Goal: Task Accomplishment & Management: Manage account settings

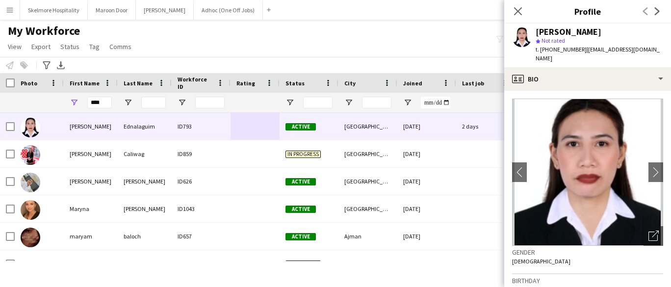
type input "*"
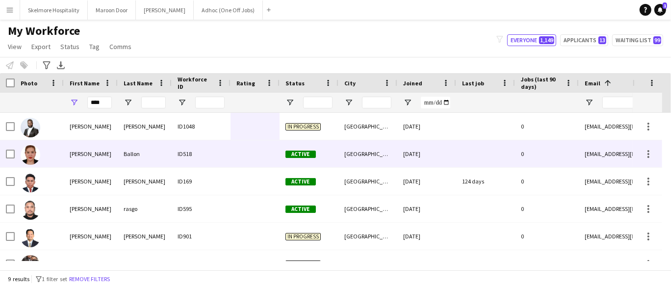
type input "****"
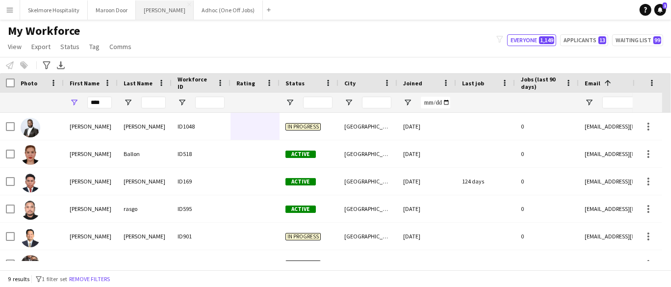
click at [156, 11] on button "[PERSON_NAME]" at bounding box center [165, 9] width 58 height 19
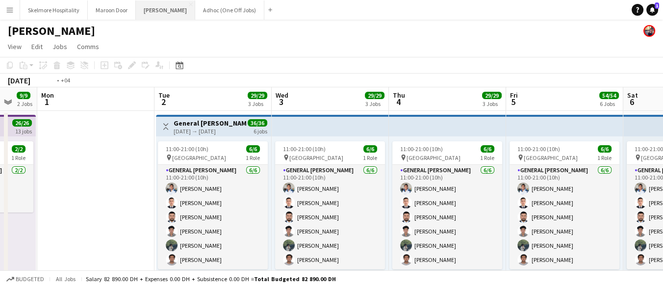
scroll to position [0, 414]
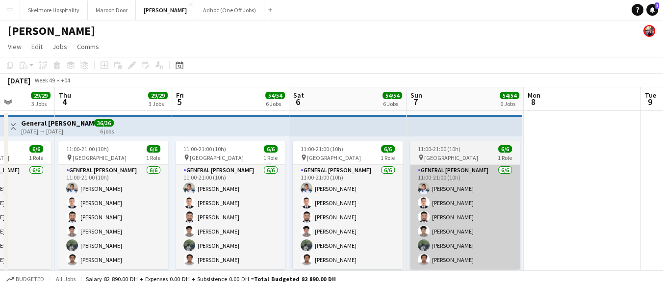
click at [462, 207] on app-card-role "General [PERSON_NAME] [DATE] 11:00-21:00 (10h) [PERSON_NAME] [PERSON_NAME] [PER…" at bounding box center [465, 217] width 110 height 105
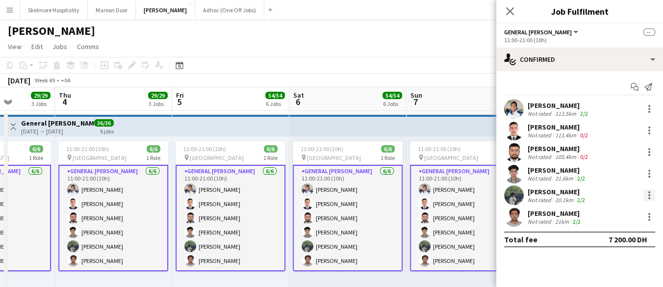
click at [649, 198] on div at bounding box center [650, 198] width 2 height 2
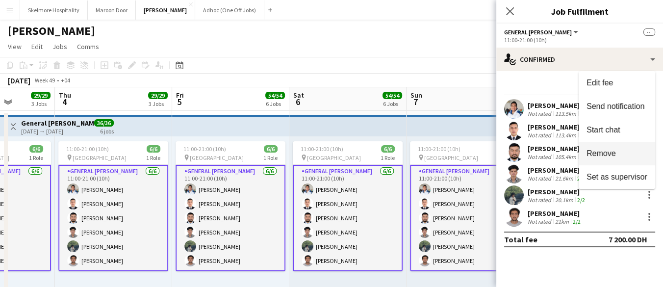
click at [615, 160] on button "Remove" at bounding box center [617, 154] width 77 height 24
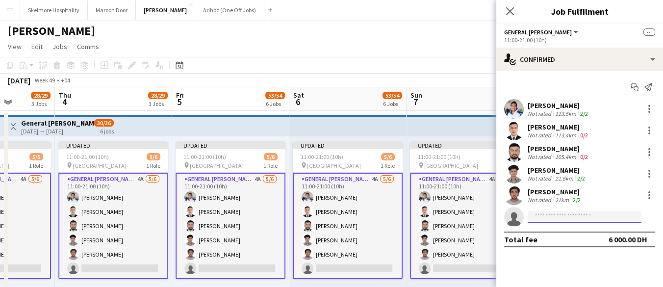
click at [575, 217] on input at bounding box center [585, 217] width 114 height 12
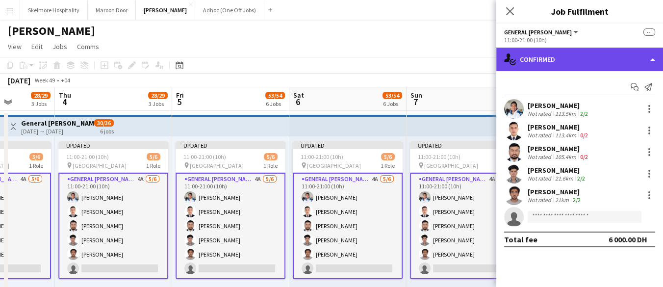
click at [553, 55] on div "single-neutral-actions-check-2 Confirmed" at bounding box center [580, 60] width 167 height 24
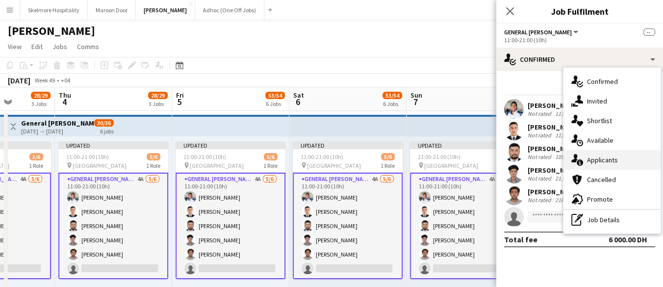
click at [613, 160] on span "Applicants" at bounding box center [602, 160] width 31 height 9
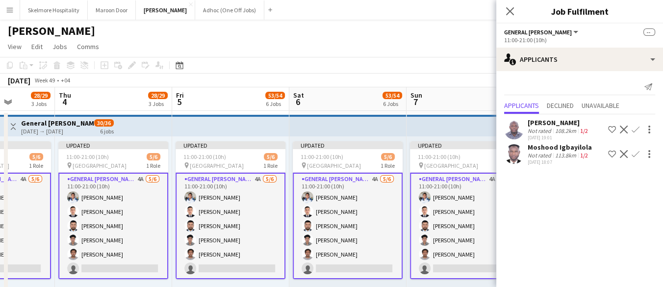
click at [561, 131] on div "108.2km" at bounding box center [565, 130] width 25 height 7
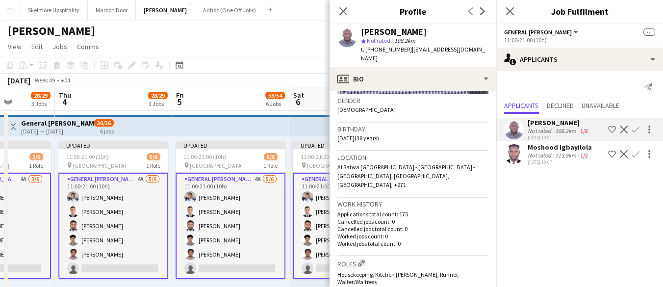
scroll to position [158, 0]
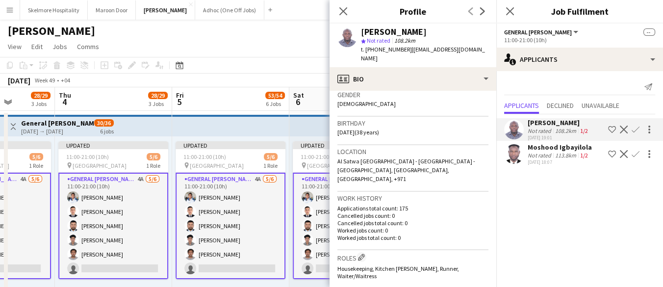
click at [551, 160] on div "[DATE] 18:07" at bounding box center [560, 162] width 64 height 6
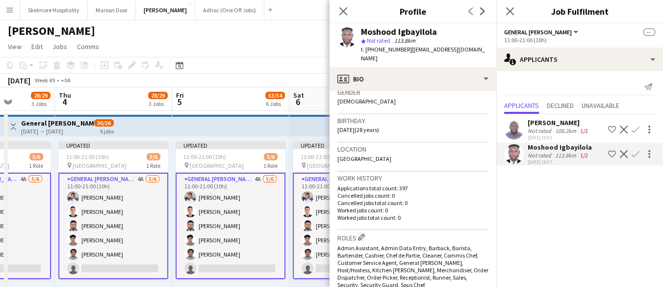
scroll to position [184, 0]
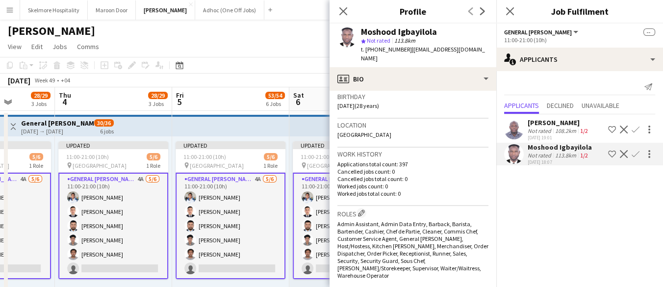
click at [386, 50] on span "t. [PHONE_NUMBER]" at bounding box center [386, 49] width 51 height 7
copy span "971503635828"
click at [637, 154] on app-icon "Confirm" at bounding box center [636, 154] width 8 height 8
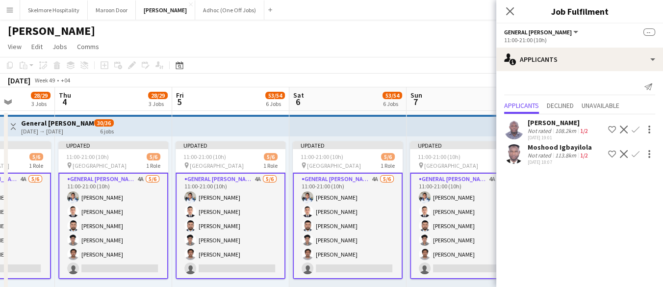
click at [637, 153] on app-icon "Confirm" at bounding box center [636, 154] width 8 height 8
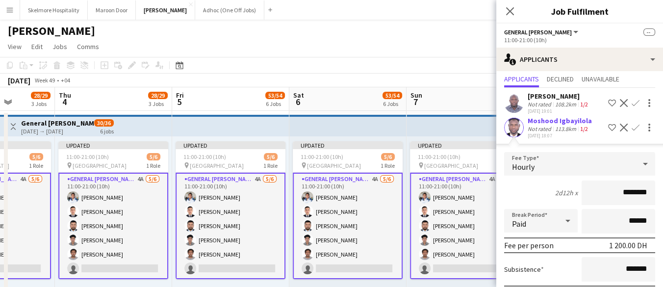
scroll to position [80, 0]
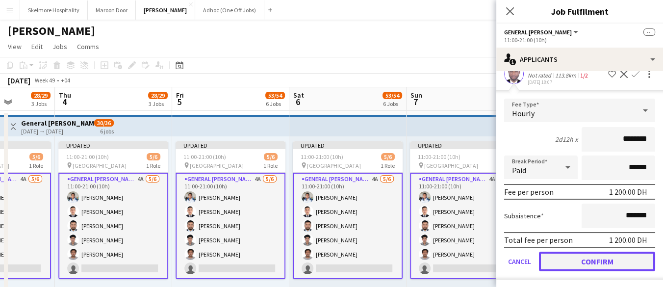
click at [595, 262] on button "Confirm" at bounding box center [597, 262] width 116 height 20
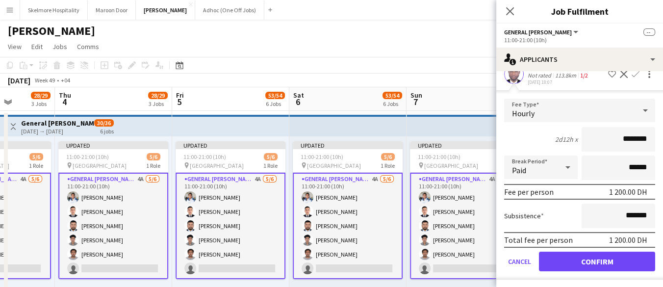
scroll to position [0, 0]
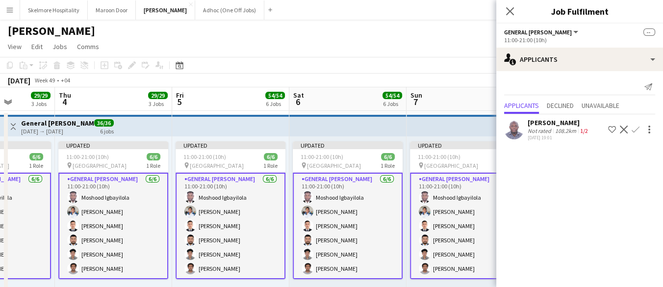
click at [248, 45] on app-page-menu "View Day view expanded Day view collapsed Month view Date picker Jump to [DATE]…" at bounding box center [331, 47] width 663 height 19
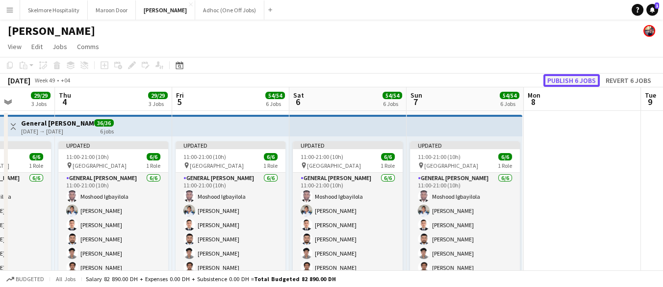
click at [566, 82] on button "Publish 6 jobs" at bounding box center [572, 80] width 56 height 13
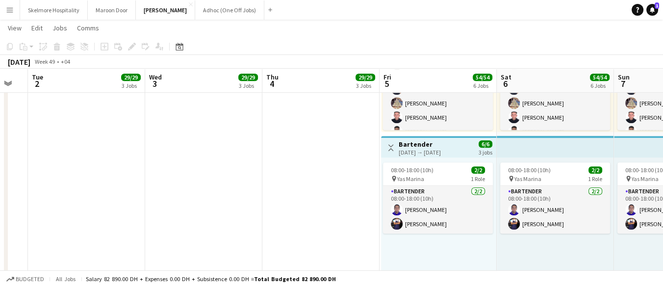
scroll to position [0, 324]
click at [436, 163] on app-job-card "08:00-18:00 (10h) 2/2 pin Yas Marina 1 Role Bartender [DATE] 08:00-18:00 (10h) …" at bounding box center [438, 197] width 110 height 71
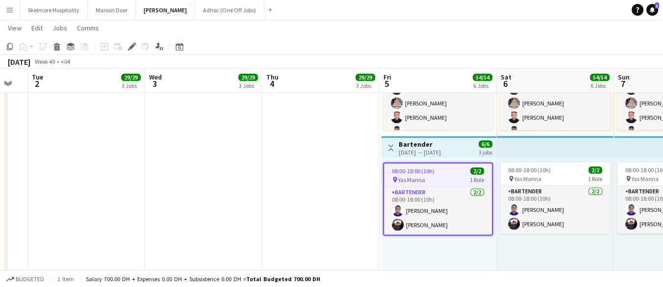
click at [437, 177] on div "pin Yas Marina 1 Role" at bounding box center [438, 180] width 108 height 8
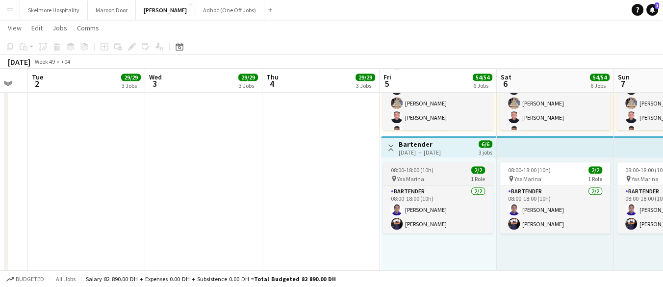
click at [447, 179] on div "pin Yas Marina 1 Role" at bounding box center [438, 179] width 110 height 8
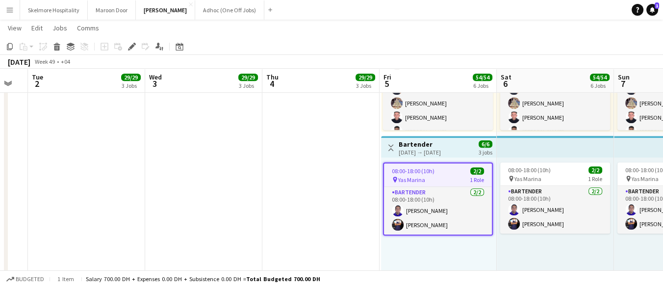
click at [431, 152] on div "[DATE] → [DATE]" at bounding box center [420, 152] width 42 height 7
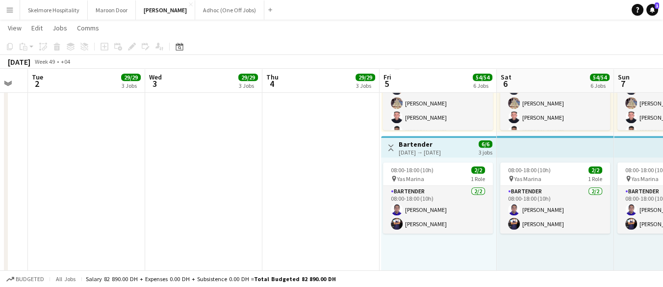
click at [588, 56] on div "[DATE] Week 49 • +04" at bounding box center [331, 62] width 663 height 14
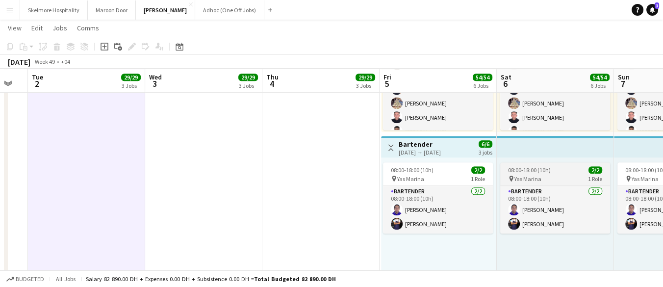
click at [556, 178] on div "pin Yas Marina 1 Role" at bounding box center [556, 179] width 110 height 8
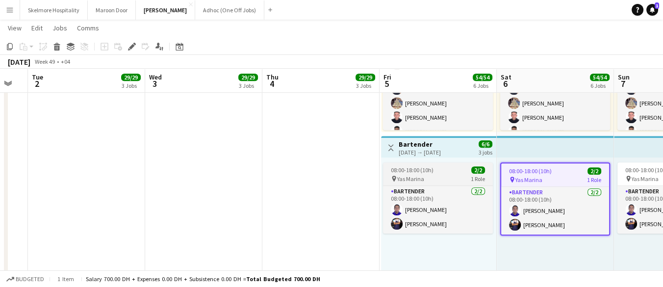
click at [431, 175] on div "pin Yas Marina 1 Role" at bounding box center [438, 179] width 110 height 8
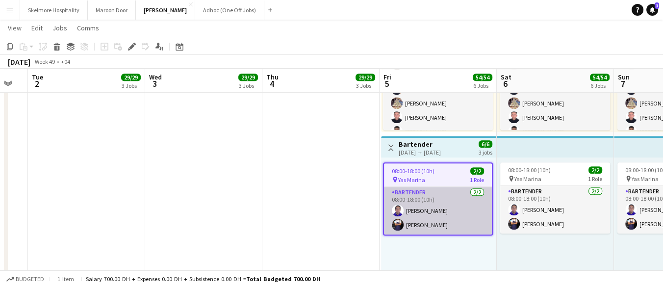
click at [435, 220] on app-card-role "Bartender [DATE] 08:00-18:00 (10h) [PERSON_NAME] [PERSON_NAME]" at bounding box center [438, 211] width 108 height 48
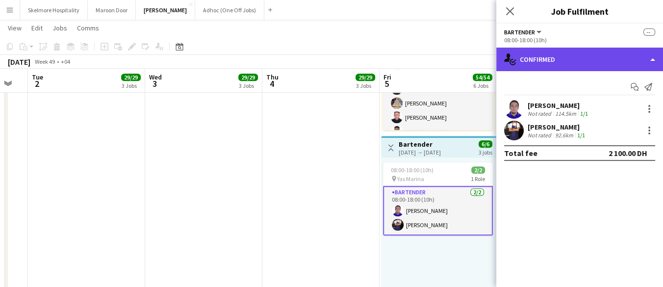
click at [577, 63] on div "single-neutral-actions-check-2 Confirmed" at bounding box center [580, 60] width 167 height 24
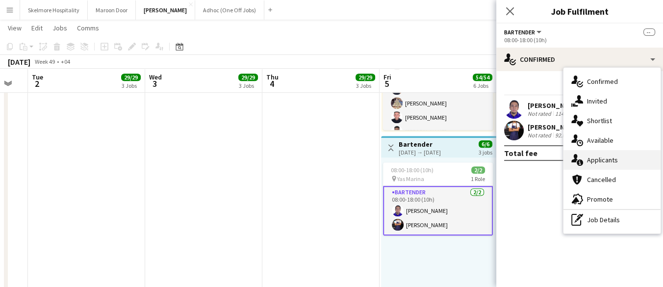
click at [618, 166] on div "single-neutral-actions-information Applicants" at bounding box center [612, 160] width 97 height 20
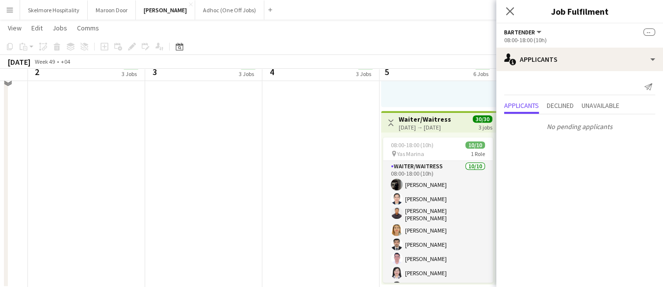
scroll to position [909, 0]
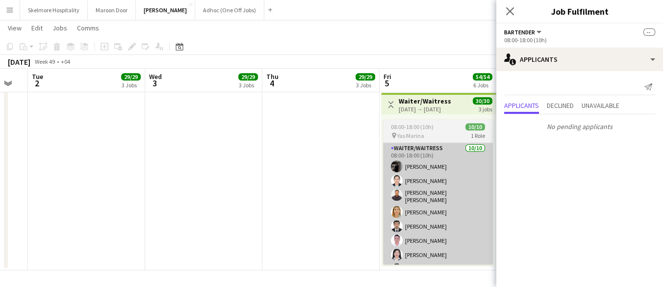
click at [449, 192] on app-card-role "Waiter/Waitress [DATE] 08:00-18:00 (10h) [PERSON_NAME] [PERSON_NAME] [PERSON_NA…" at bounding box center [438, 225] width 110 height 164
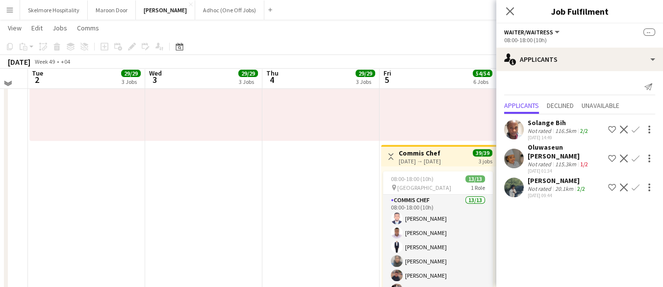
scroll to position [498, 0]
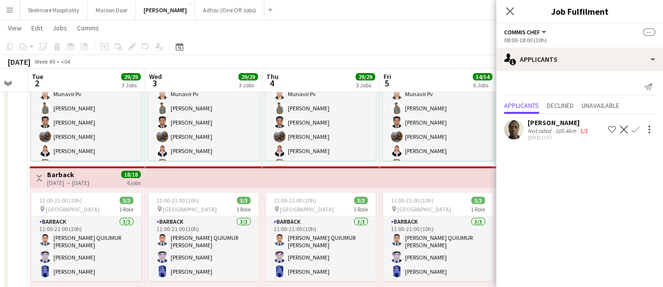
scroll to position [300, 0]
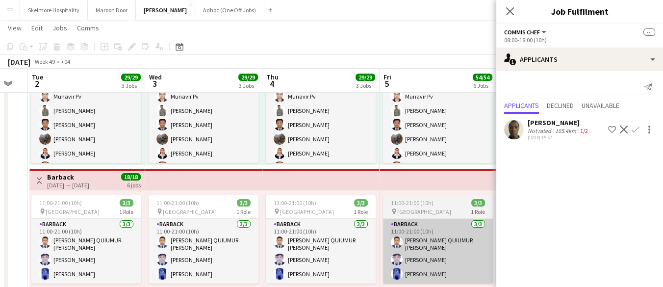
click at [430, 233] on app-card-role "Barback [DATE] 11:00-21:00 (10h) [PERSON_NAME] QUIUMUR [PERSON_NAME] [PERSON_NA…" at bounding box center [438, 251] width 110 height 65
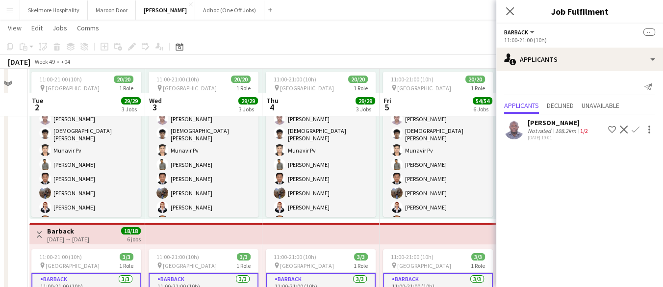
scroll to position [196, 0]
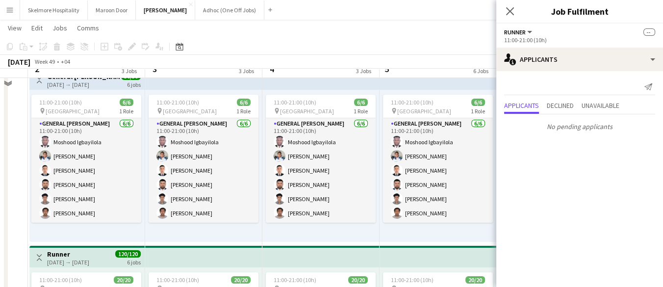
scroll to position [26, 0]
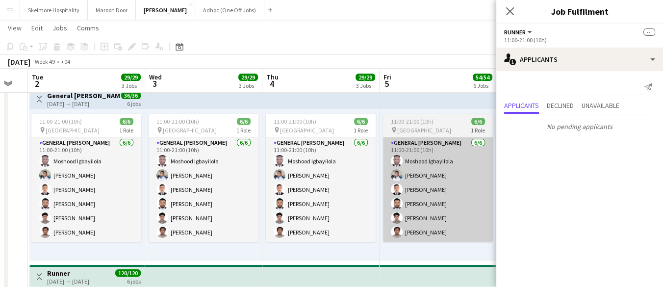
click at [435, 235] on app-card-role "General [PERSON_NAME] [DATE] 11:00-21:00 (10h) [PERSON_NAME] [PERSON_NAME] [PER…" at bounding box center [438, 189] width 110 height 105
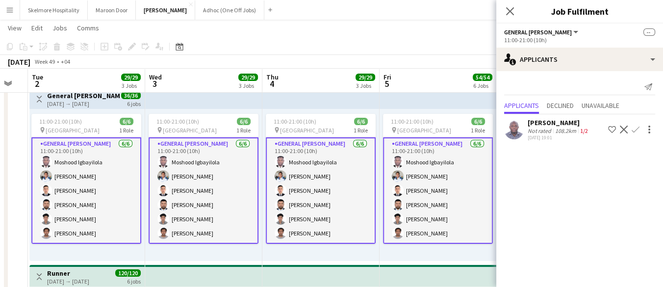
scroll to position [0, 0]
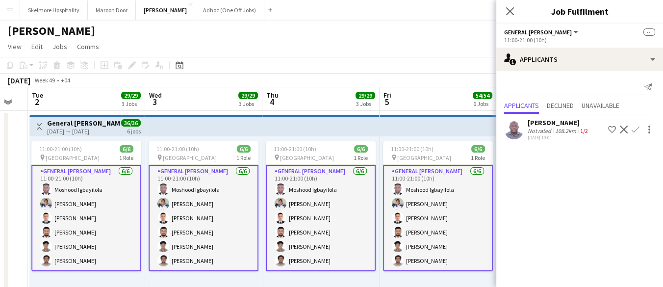
click at [454, 25] on div "[PERSON_NAME]" at bounding box center [331, 29] width 663 height 19
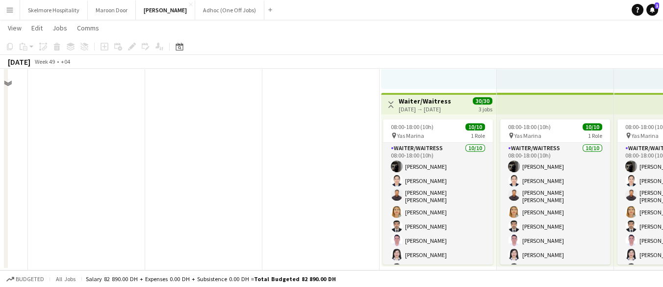
scroll to position [658, 0]
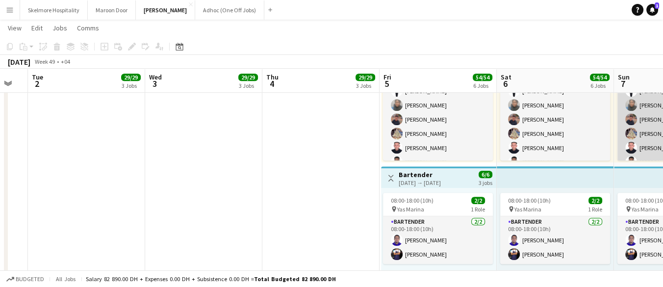
click at [654, 142] on app-card-role "Commis Chef 13/13 08:00-18:00 (10h) [PERSON_NAME] [PERSON_NAME] [PERSON_NAME] […" at bounding box center [673, 141] width 110 height 204
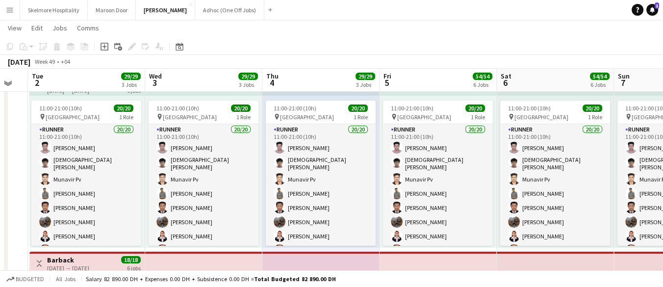
scroll to position [217, 0]
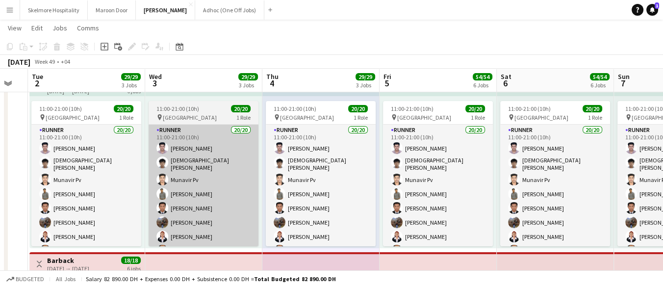
click at [166, 148] on app-user-avatar at bounding box center [163, 148] width 12 height 12
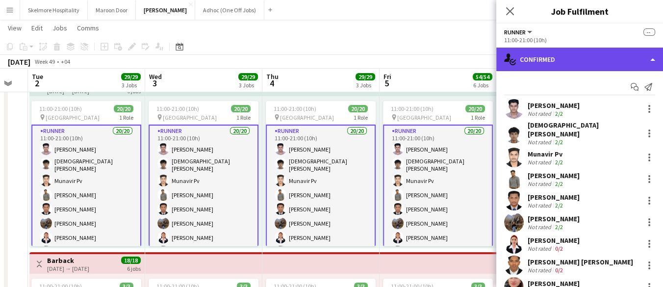
click at [533, 63] on div "single-neutral-actions-check-2 Confirmed" at bounding box center [580, 60] width 167 height 24
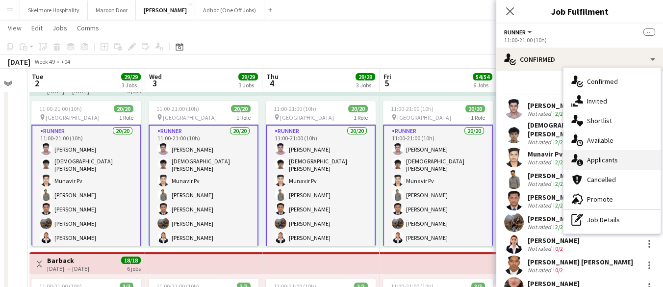
click at [590, 156] on span "Applicants" at bounding box center [602, 160] width 31 height 9
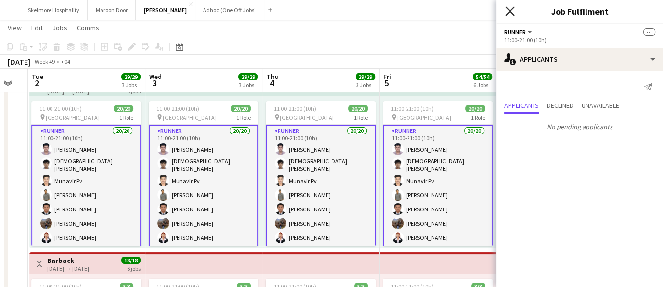
click at [509, 16] on icon "Close pop-in" at bounding box center [509, 10] width 9 height 9
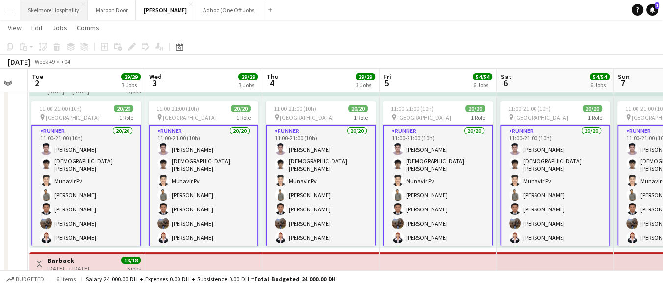
click at [58, 11] on button "Skelmore Hospitality Close" at bounding box center [54, 9] width 68 height 19
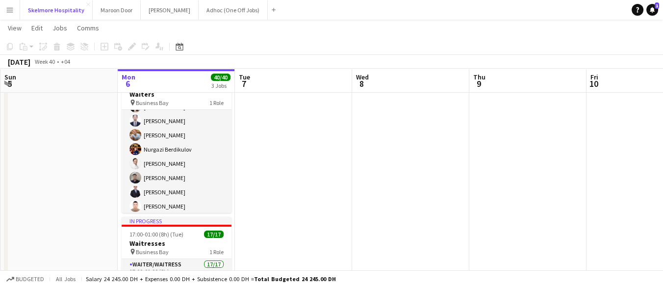
scroll to position [54, 0]
click at [596, 128] on app-date-cell at bounding box center [645, 148] width 117 height 467
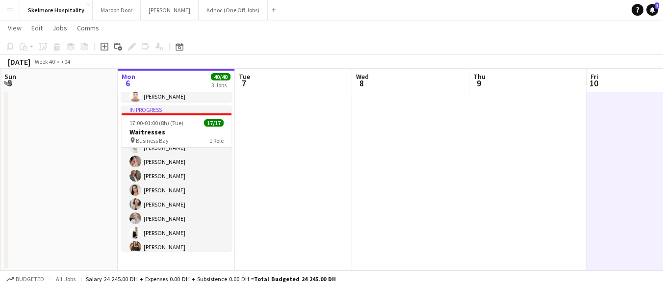
scroll to position [158, 0]
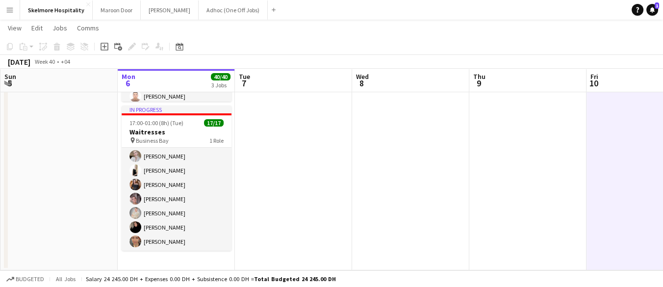
click at [6, 17] on button "Menu" at bounding box center [10, 10] width 20 height 20
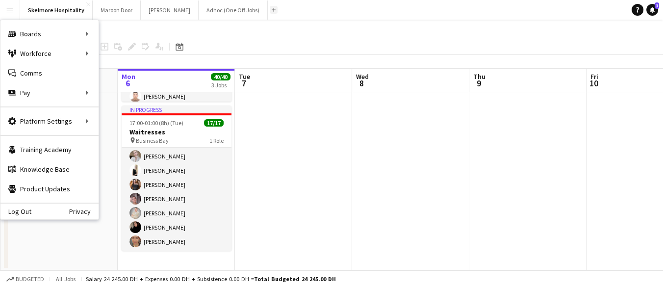
click at [270, 10] on button "Add" at bounding box center [274, 10] width 8 height 8
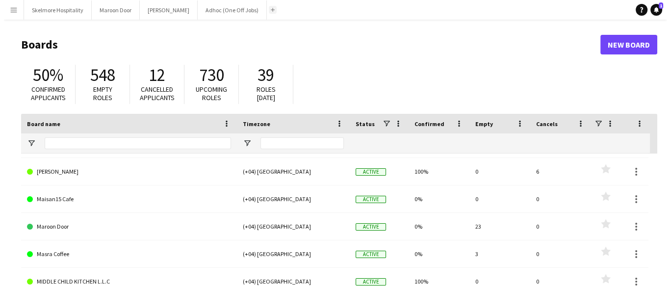
scroll to position [138, 0]
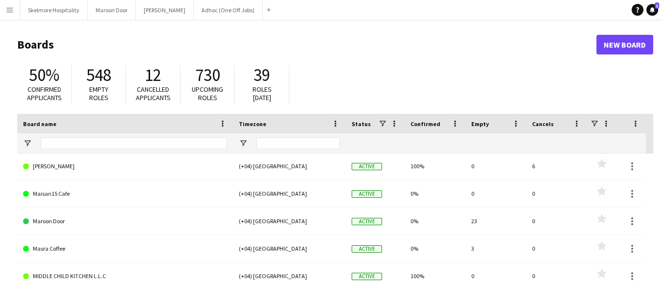
click at [46, 250] on link "Masra Coffee" at bounding box center [125, 248] width 204 height 27
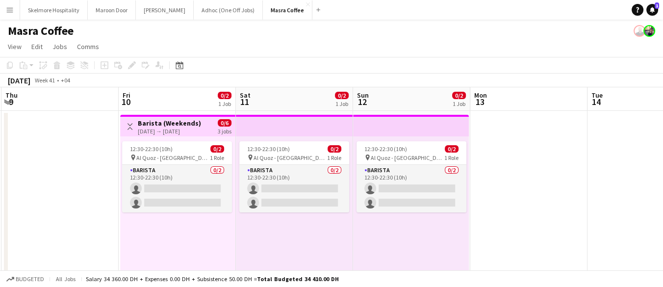
scroll to position [0, 353]
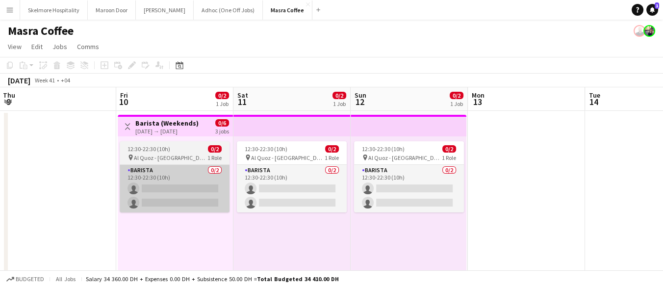
click at [175, 199] on app-card-role "Barista 0/2 12:30-22:30 (10h) single-neutral-actions single-neutral-actions" at bounding box center [175, 189] width 110 height 48
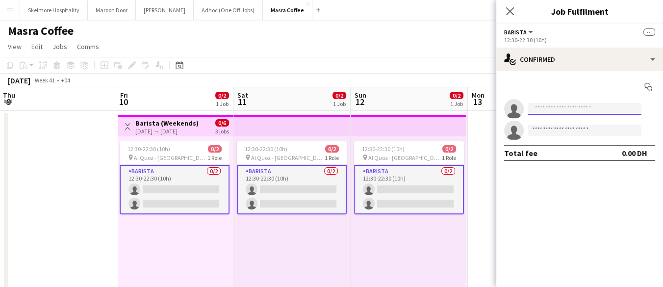
click at [555, 114] on input at bounding box center [585, 109] width 114 height 12
click at [170, 156] on span "Al Quoz - [GEOGRAPHIC_DATA]" at bounding box center [171, 157] width 74 height 7
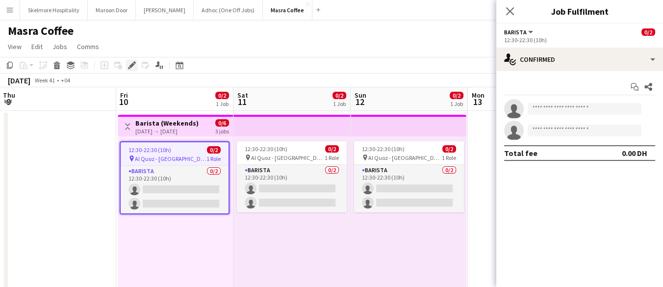
click at [132, 64] on icon at bounding box center [131, 65] width 5 height 5
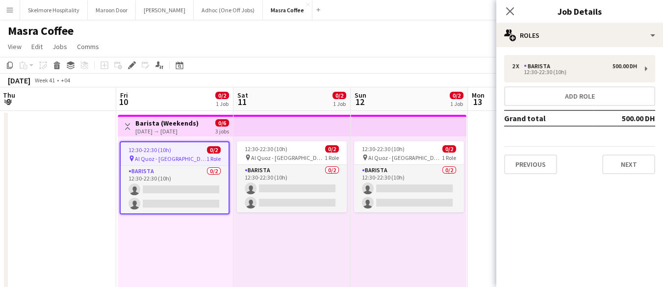
click at [66, 221] on app-date-cell at bounding box center [57, 202] width 117 height 182
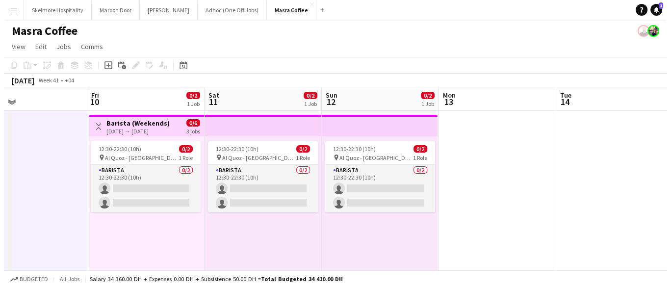
scroll to position [0, 266]
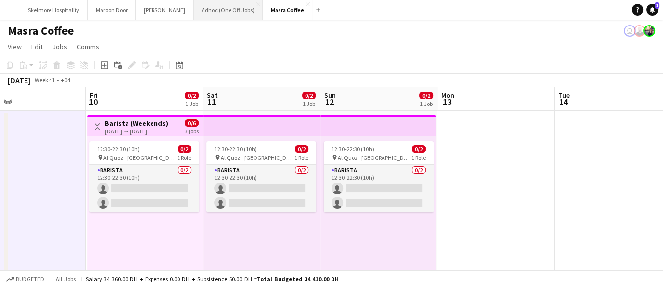
click at [194, 9] on button "Adhoc (One Off Jobs) Close" at bounding box center [228, 9] width 69 height 19
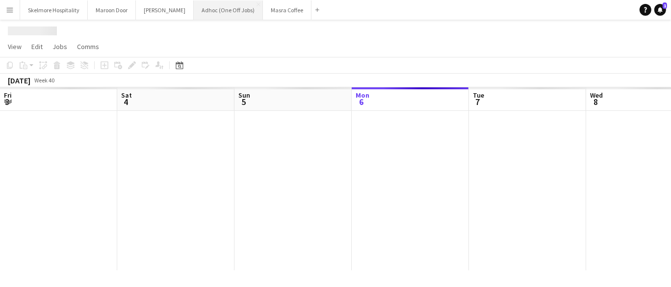
scroll to position [0, 234]
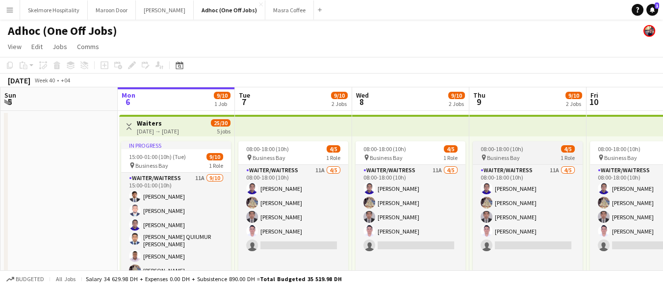
click at [493, 150] on span "08:00-18:00 (10h)" at bounding box center [502, 148] width 43 height 7
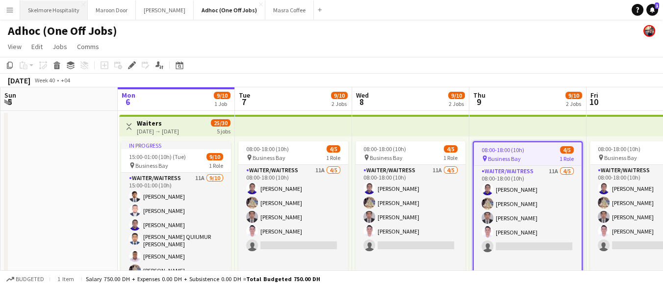
click at [52, 13] on button "Skelmore Hospitality Close" at bounding box center [54, 9] width 68 height 19
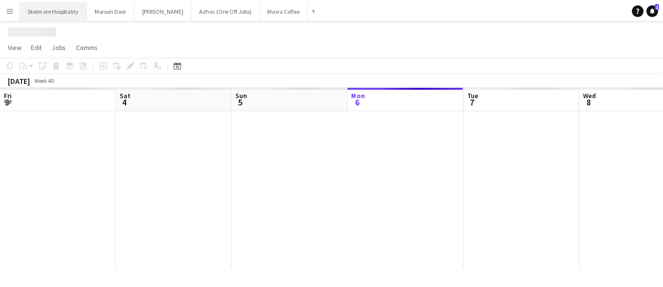
scroll to position [0, 234]
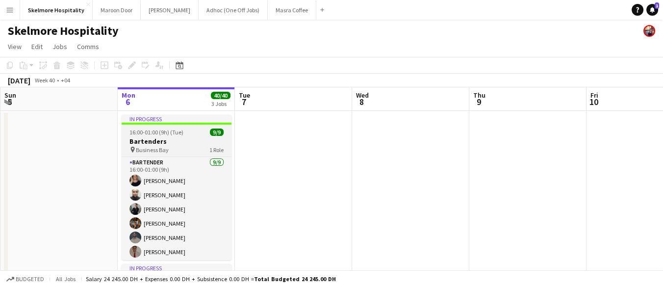
click at [172, 140] on h3 "Bartenders" at bounding box center [177, 141] width 110 height 9
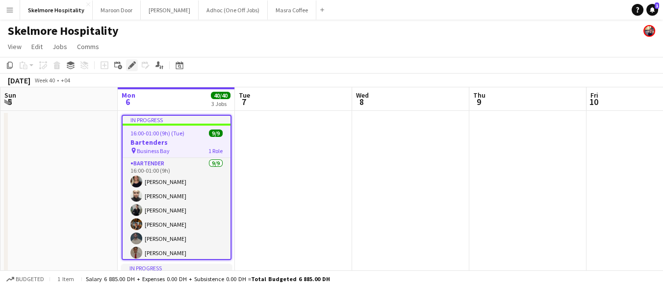
click at [132, 66] on icon at bounding box center [131, 65] width 5 height 5
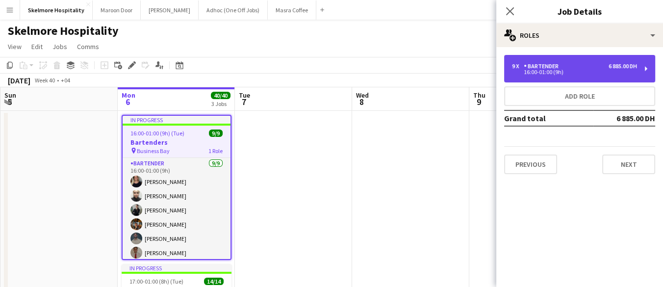
click at [540, 74] on div "16:00-01:00 (9h)" at bounding box center [574, 72] width 125 height 5
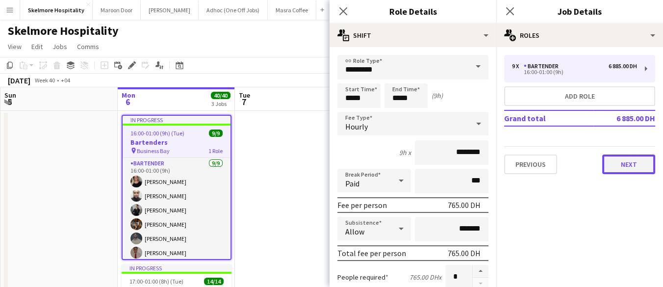
click at [617, 167] on button "Next" at bounding box center [629, 165] width 53 height 20
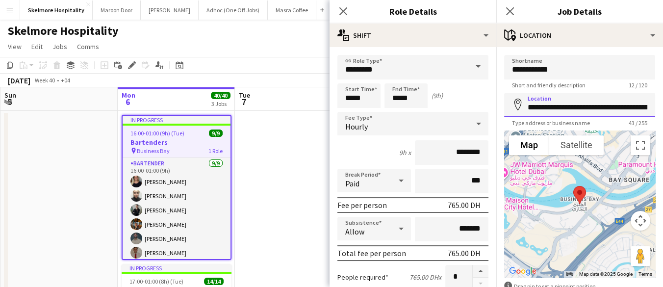
click at [593, 105] on input "**********" at bounding box center [579, 105] width 151 height 25
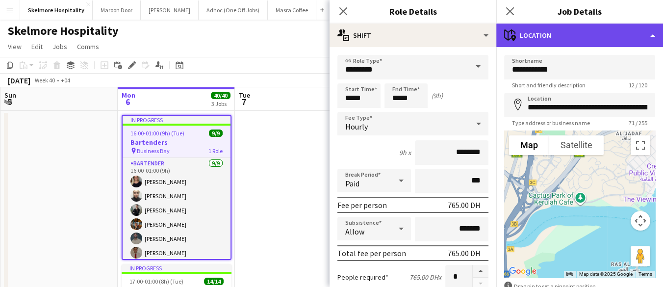
click at [503, 26] on div "maps-pin-1 Location" at bounding box center [580, 36] width 167 height 24
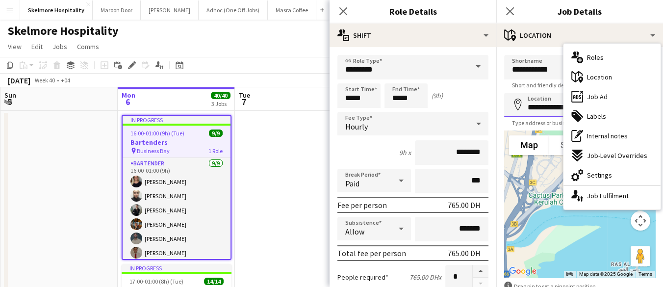
click at [538, 113] on input "**********" at bounding box center [579, 105] width 151 height 25
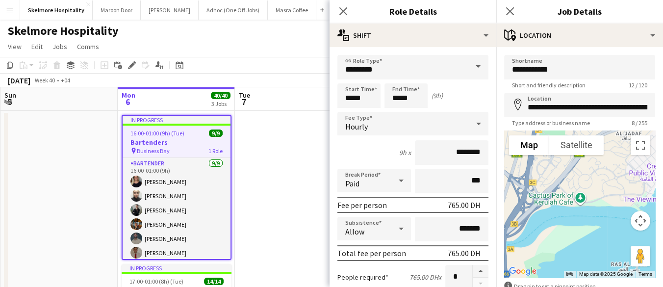
type input "**********"
click at [513, 13] on icon "Close pop-in" at bounding box center [509, 10] width 9 height 9
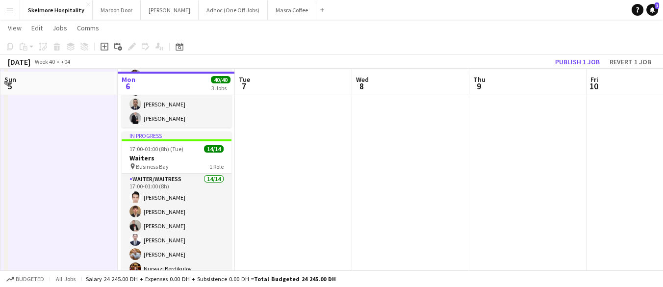
scroll to position [134, 0]
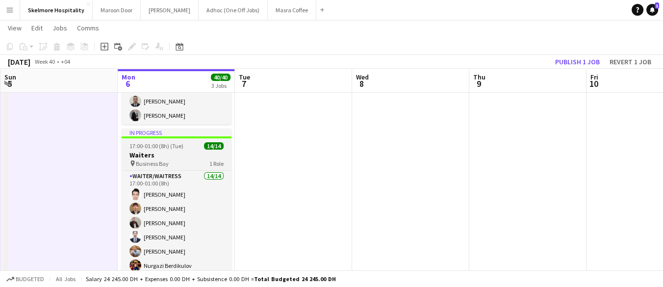
click at [140, 155] on h3 "Waiters" at bounding box center [177, 155] width 110 height 9
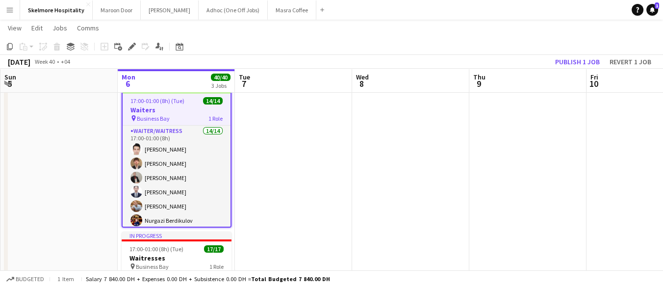
scroll to position [192, 0]
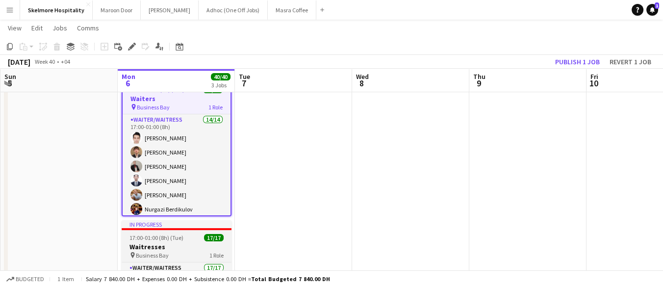
click at [180, 247] on h3 "Waitresses" at bounding box center [177, 246] width 110 height 9
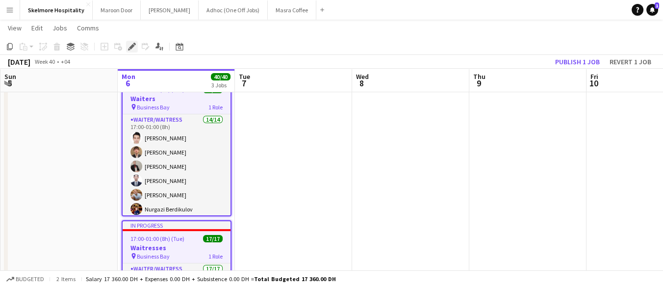
click at [130, 51] on div "Edit" at bounding box center [132, 47] width 12 height 12
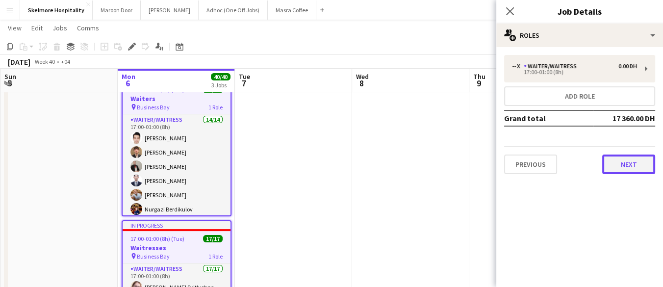
click at [634, 168] on button "Next" at bounding box center [629, 165] width 53 height 20
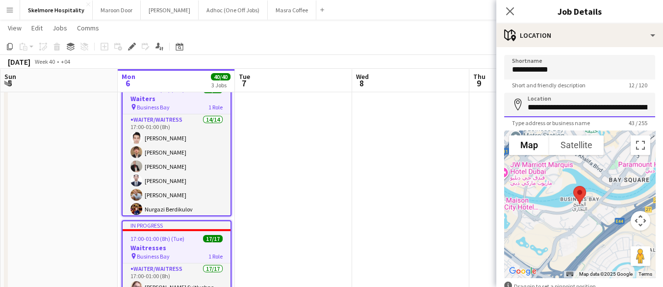
click at [606, 102] on input "**********" at bounding box center [579, 105] width 151 height 25
type input "**********"
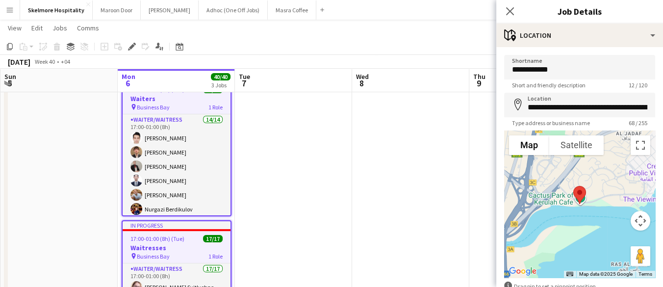
click at [450, 184] on app-date-cell at bounding box center [410, 151] width 117 height 467
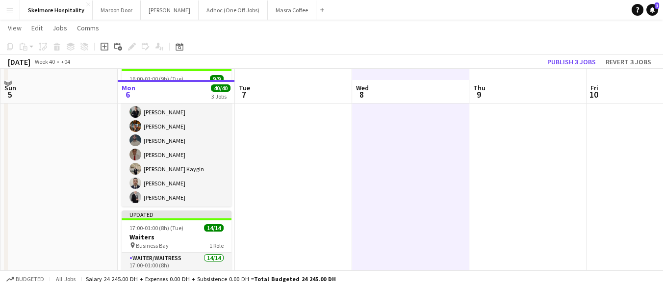
scroll to position [0, 0]
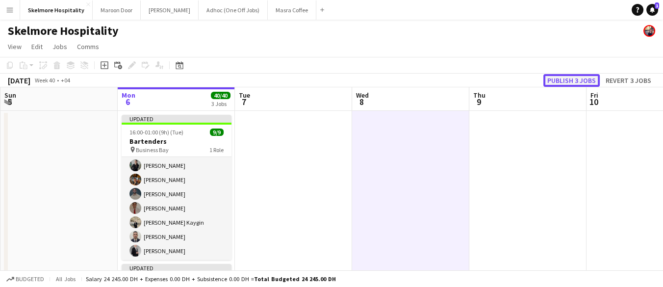
click at [576, 83] on button "Publish 3 jobs" at bounding box center [572, 80] width 56 height 13
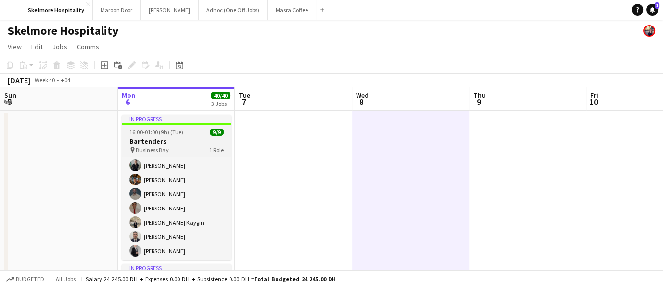
click at [167, 130] on span "16:00-01:00 (9h) (Tue)" at bounding box center [157, 132] width 54 height 7
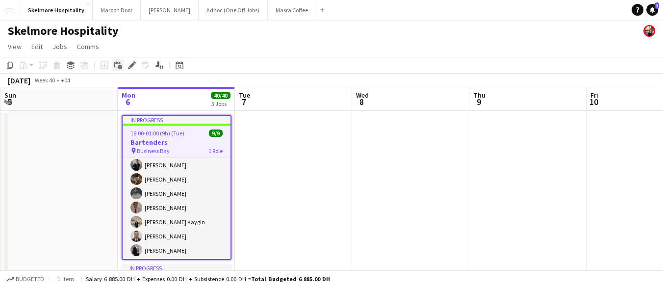
click at [120, 67] on icon "Add linked Job" at bounding box center [118, 65] width 8 height 8
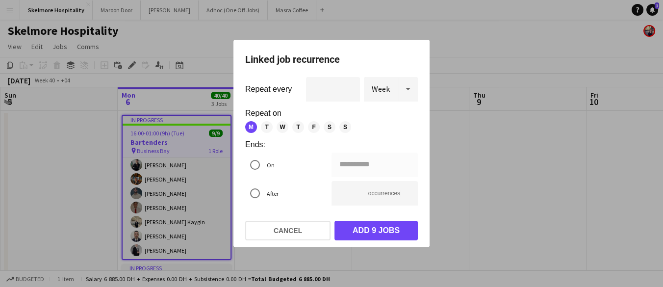
click at [141, 82] on div at bounding box center [331, 143] width 663 height 287
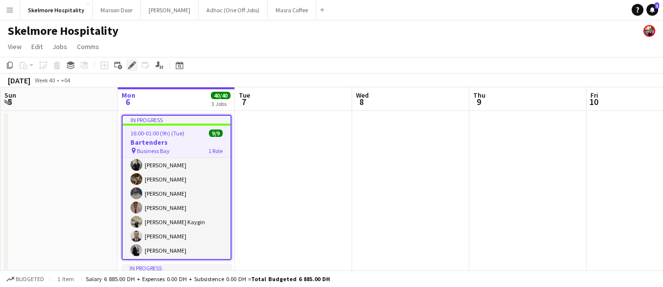
click at [132, 64] on icon at bounding box center [131, 65] width 5 height 5
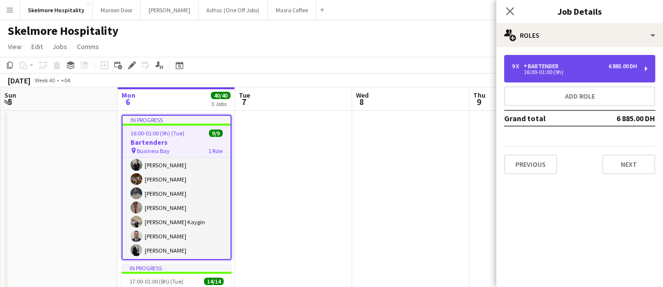
click at [549, 70] on div "16:00-01:00 (9h)" at bounding box center [574, 72] width 125 height 5
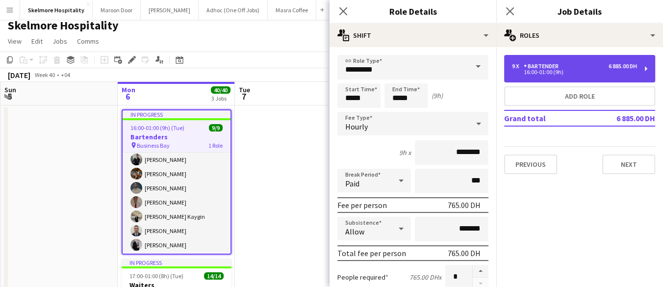
scroll to position [7, 0]
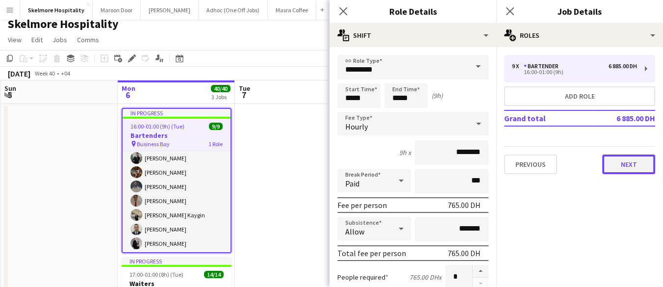
click at [617, 164] on button "Next" at bounding box center [629, 165] width 53 height 20
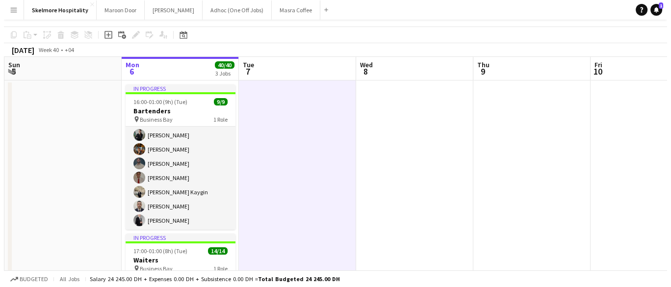
scroll to position [0, 0]
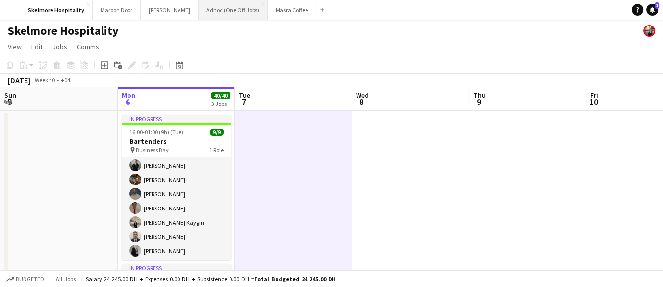
click at [209, 15] on button "Adhoc (One Off Jobs) Close" at bounding box center [233, 9] width 69 height 19
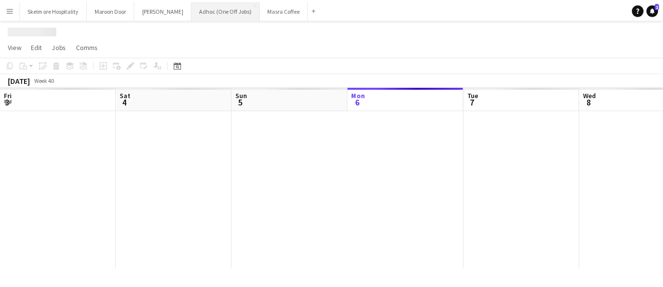
scroll to position [0, 234]
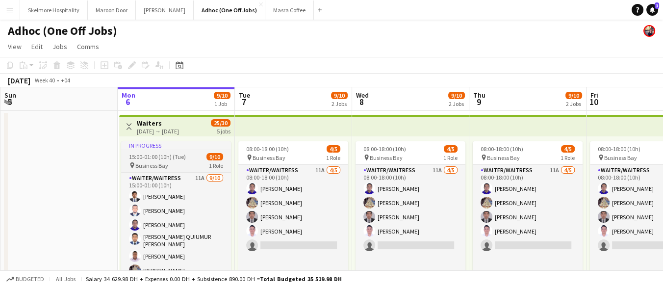
click at [183, 146] on div "In progress" at bounding box center [176, 145] width 110 height 8
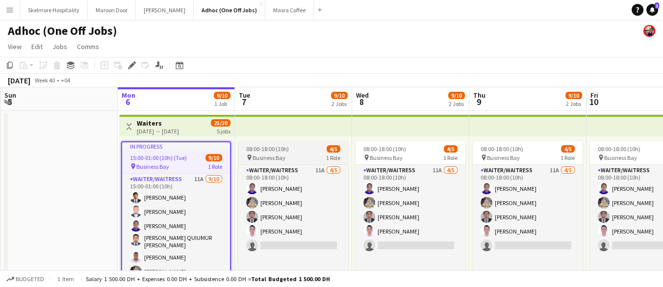
click at [273, 152] on span "08:00-18:00 (10h)" at bounding box center [267, 148] width 43 height 7
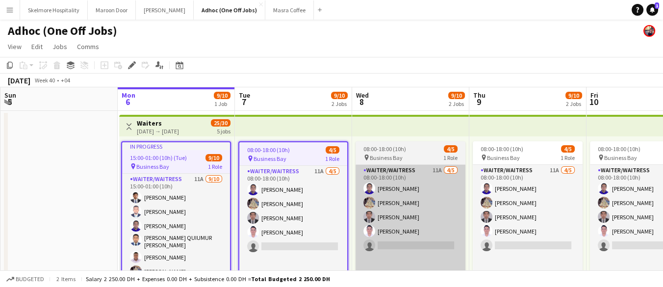
click at [377, 166] on app-card-role "Waiter/Waitress 11A [DATE] 08:00-18:00 (10h) [PERSON_NAME] [PERSON_NAME] [PERSO…" at bounding box center [411, 245] width 110 height 161
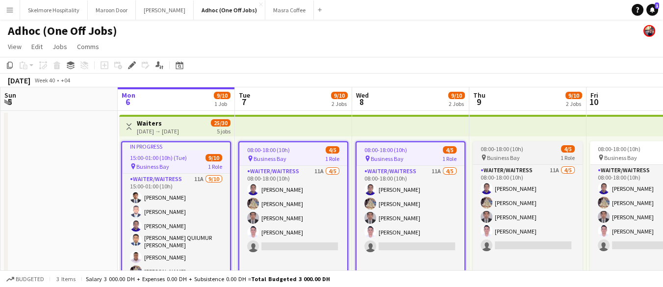
click at [495, 150] on span "08:00-18:00 (10h)" at bounding box center [502, 148] width 43 height 7
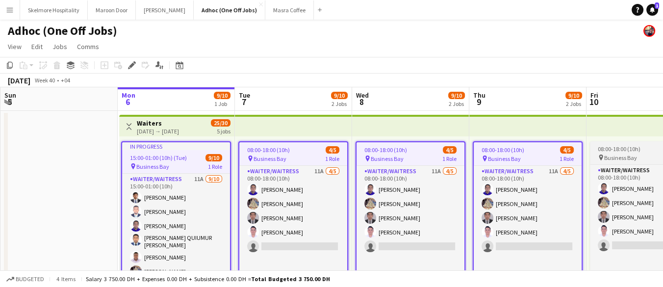
click at [618, 148] on span "08:00-18:00 (10h)" at bounding box center [619, 148] width 43 height 7
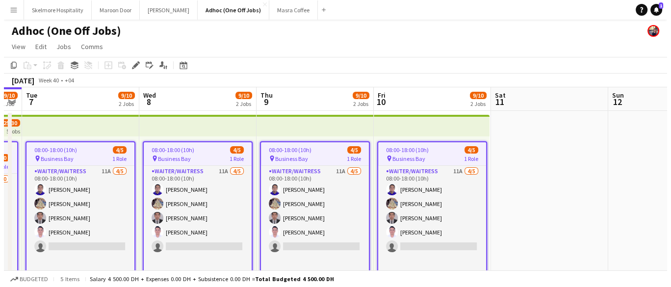
scroll to position [0, 335]
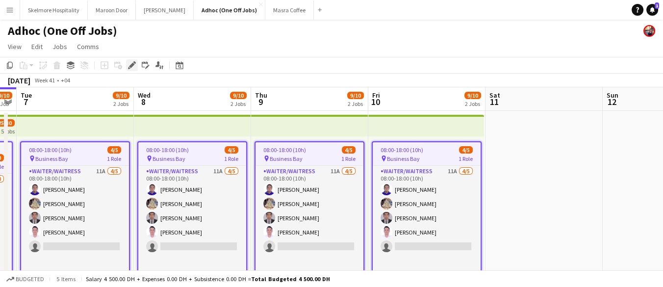
click at [133, 62] on icon at bounding box center [134, 62] width 2 height 2
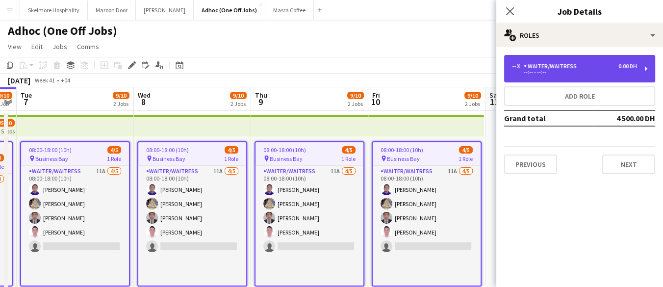
click at [555, 77] on div "-- x Waiter/Waitress 0.00 DH --:-- - --:--" at bounding box center [579, 68] width 151 height 27
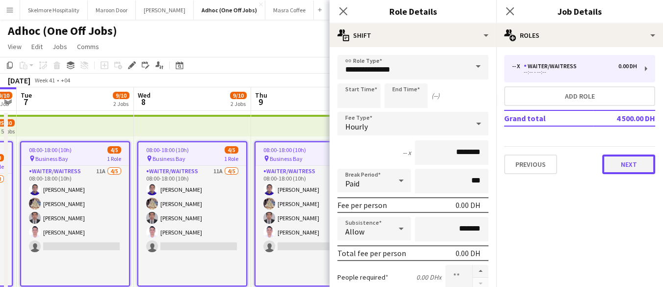
click at [632, 165] on button "Next" at bounding box center [629, 165] width 53 height 20
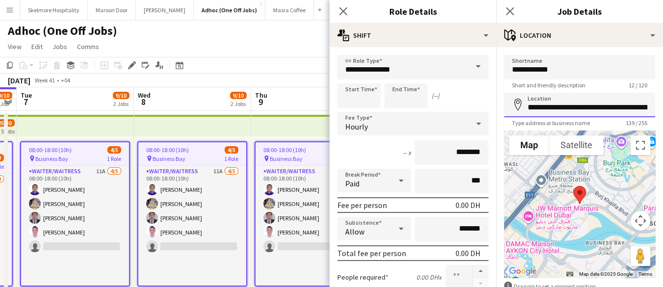
click at [585, 107] on input "**********" at bounding box center [579, 105] width 151 height 25
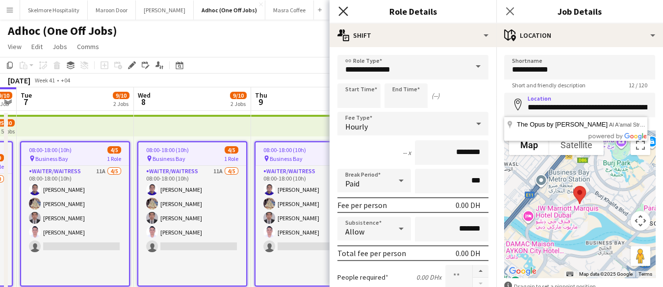
click at [344, 11] on icon "Close pop-in" at bounding box center [343, 10] width 9 height 9
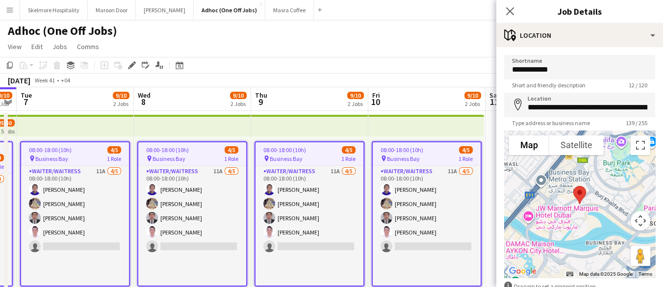
click at [200, 70] on app-toolbar "Copy Paste Paste Ctrl+V Paste with crew Ctrl+Shift+V Paste linked Job [GEOGRAPH…" at bounding box center [331, 65] width 663 height 17
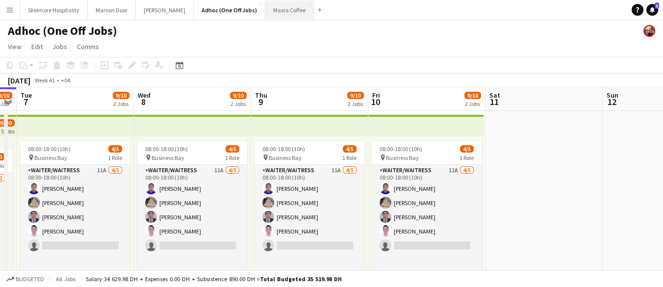
click at [265, 9] on button "Masra Coffee Close" at bounding box center [289, 9] width 49 height 19
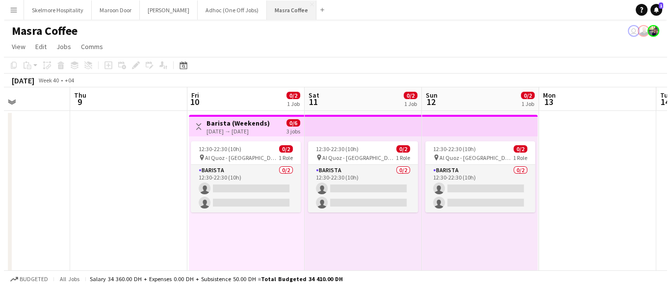
scroll to position [0, 366]
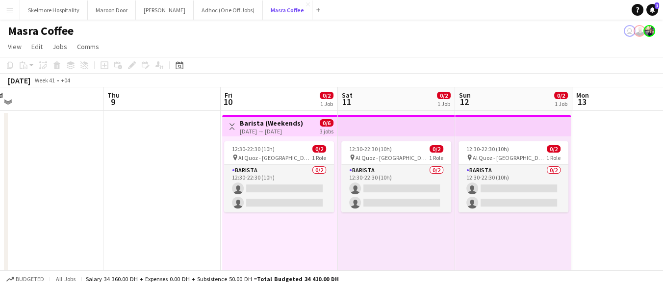
click at [263, 0] on button "Masra Coffee Close" at bounding box center [288, 9] width 50 height 19
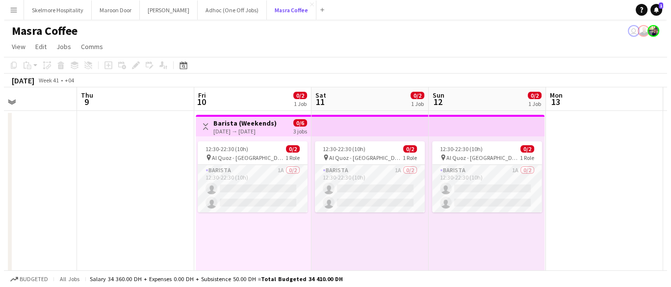
scroll to position [0, 398]
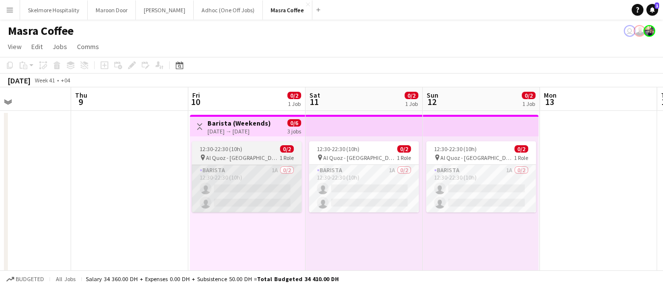
click at [249, 184] on app-card-role "Barista 1A 0/2 12:30-22:30 (10h) single-neutral-actions single-neutral-actions" at bounding box center [247, 189] width 110 height 48
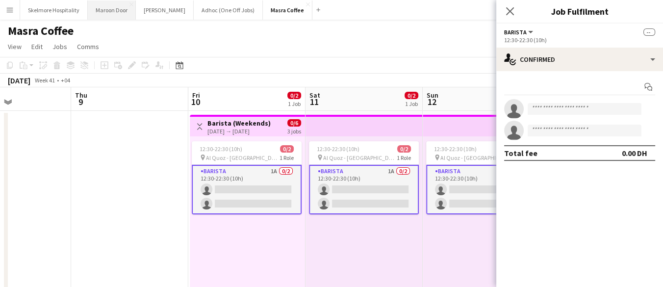
click at [110, 12] on button "Maroon Door Close" at bounding box center [112, 9] width 48 height 19
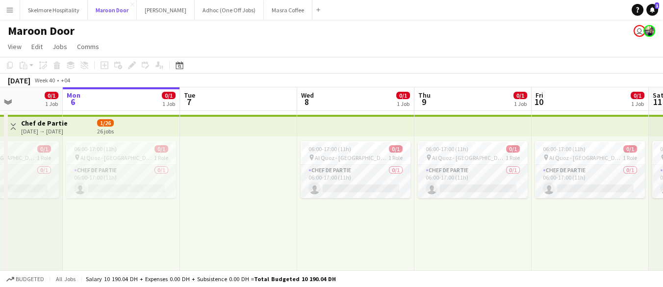
scroll to position [0, 282]
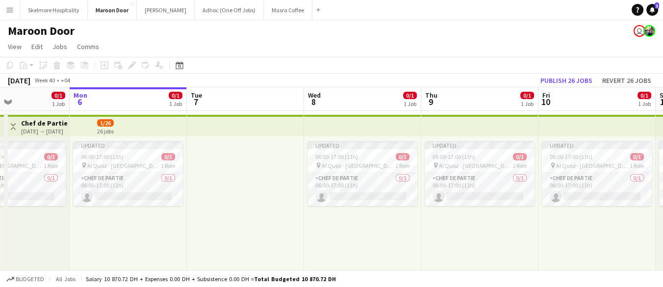
click at [74, 217] on div "Updated 06:00-17:00 (11h) 0/1 pin Al Quoz - Dubai 1 Role Chef de Partie 0/1 06:…" at bounding box center [128, 212] width 117 height 152
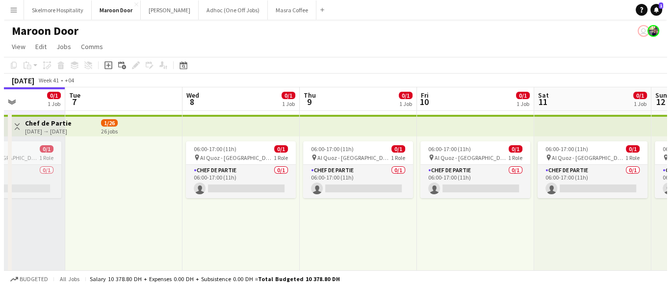
scroll to position [0, 409]
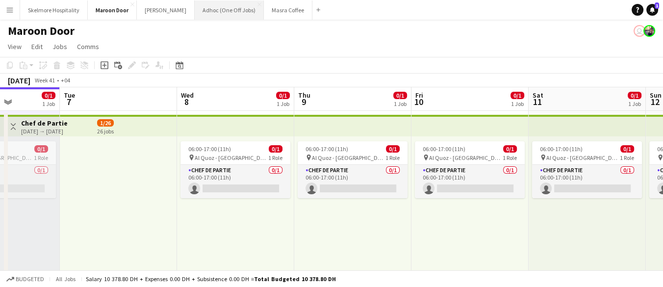
click at [195, 12] on button "Adhoc (One Off Jobs) Close" at bounding box center [229, 9] width 69 height 19
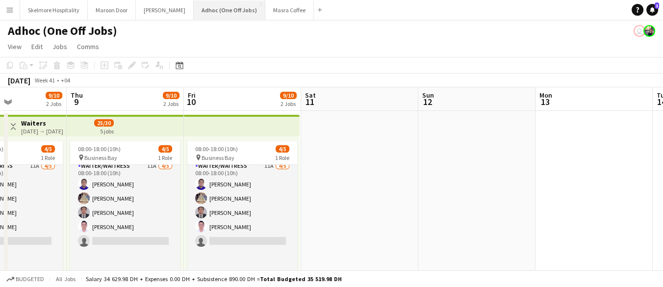
scroll to position [39, 0]
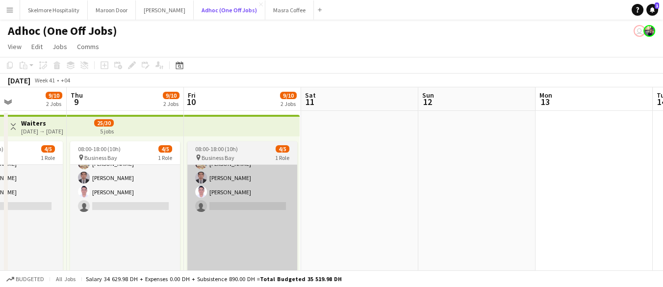
click at [268, 237] on app-card-role "Waiter/Waitress 11A [DATE] 08:00-18:00 (10h) [PERSON_NAME] [PERSON_NAME] [PERSO…" at bounding box center [242, 206] width 110 height 161
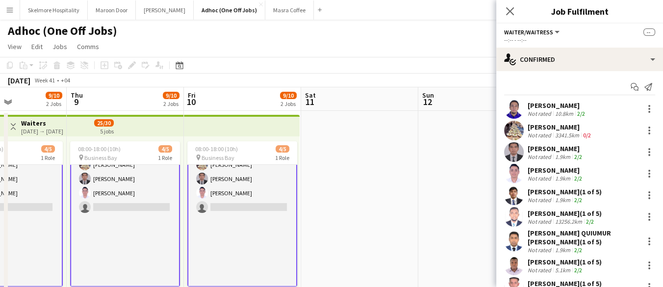
scroll to position [0, 0]
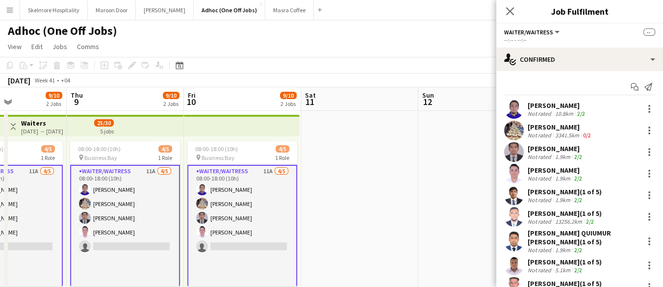
click at [330, 193] on app-date-cell at bounding box center [359, 290] width 117 height 359
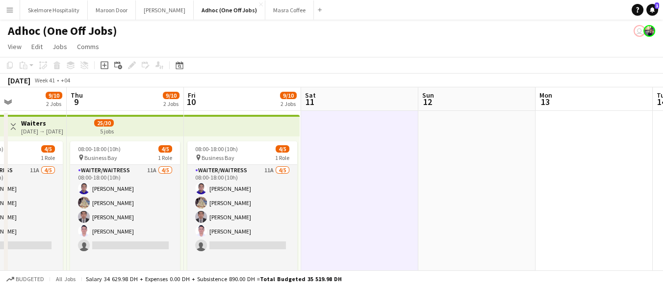
click at [403, 229] on app-date-cell at bounding box center [359, 290] width 117 height 359
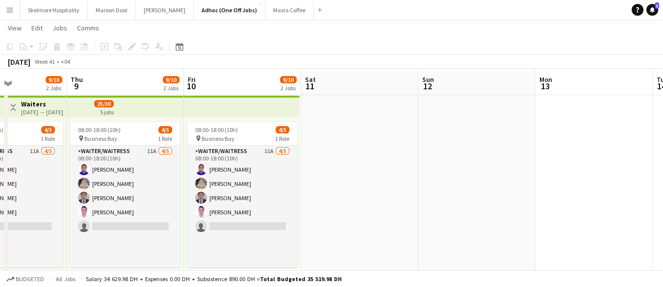
scroll to position [22, 0]
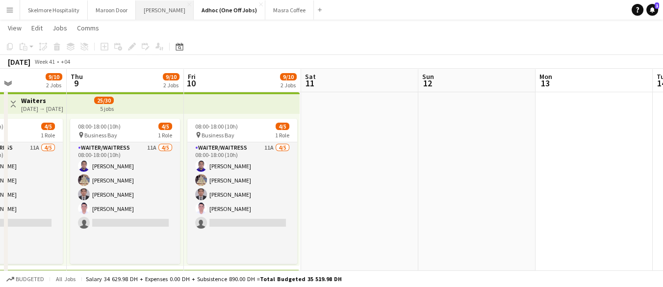
click at [151, 12] on button "[PERSON_NAME]" at bounding box center [165, 9] width 58 height 19
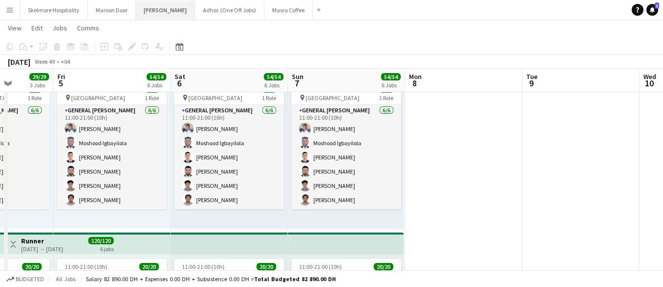
scroll to position [0, 283]
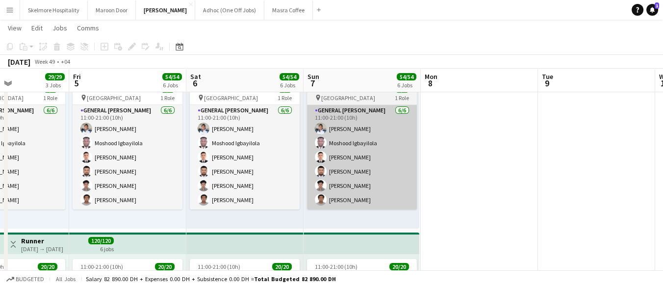
click at [372, 177] on app-card-role "General [PERSON_NAME] [DATE] 11:00-21:00 (10h) [PERSON_NAME] [PERSON_NAME] Igba…" at bounding box center [362, 157] width 110 height 105
